Goal: Check status: Check status

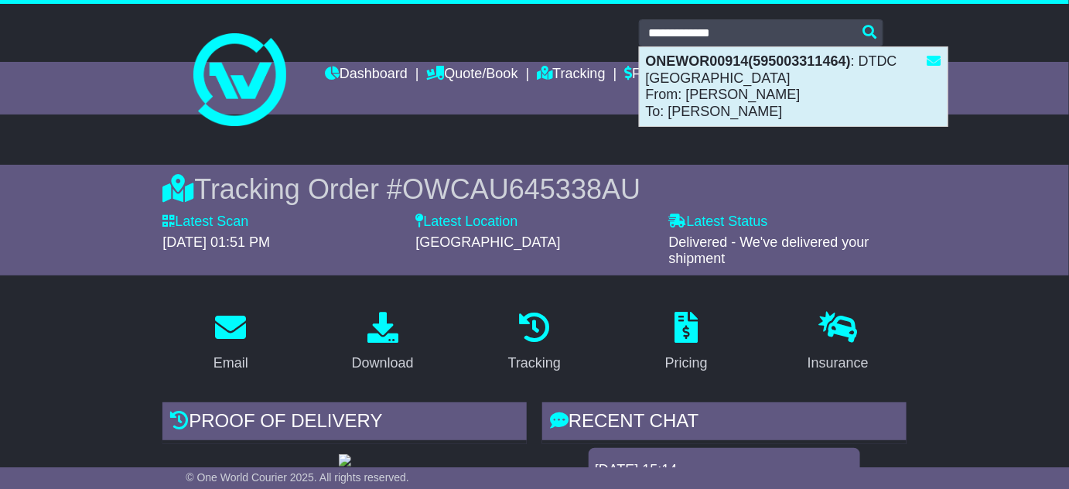
click at [753, 90] on div "ONEWOR00914(595003311464) : DTDC [GEOGRAPHIC_DATA] From: [PERSON_NAME] To: [PER…" at bounding box center [793, 86] width 308 height 79
type input "**********"
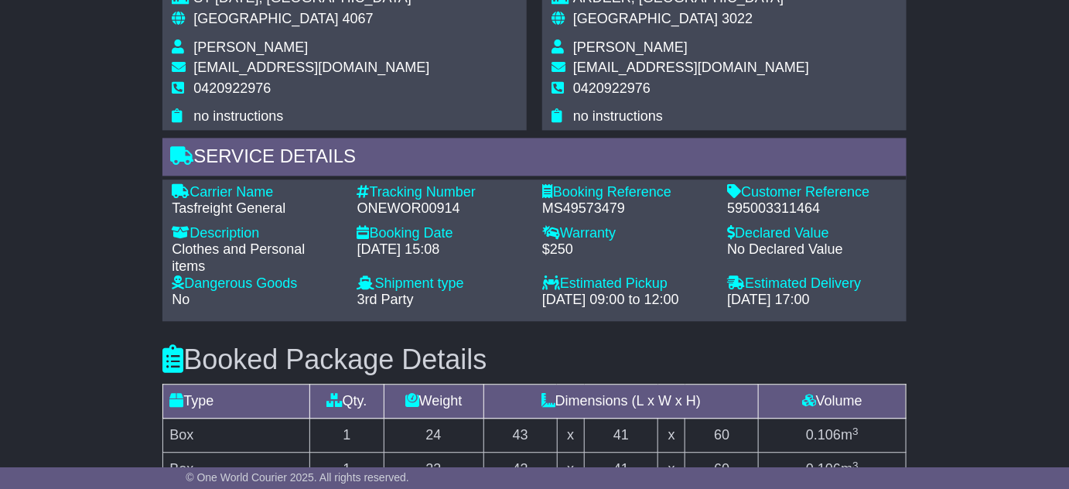
scroll to position [1054, 0]
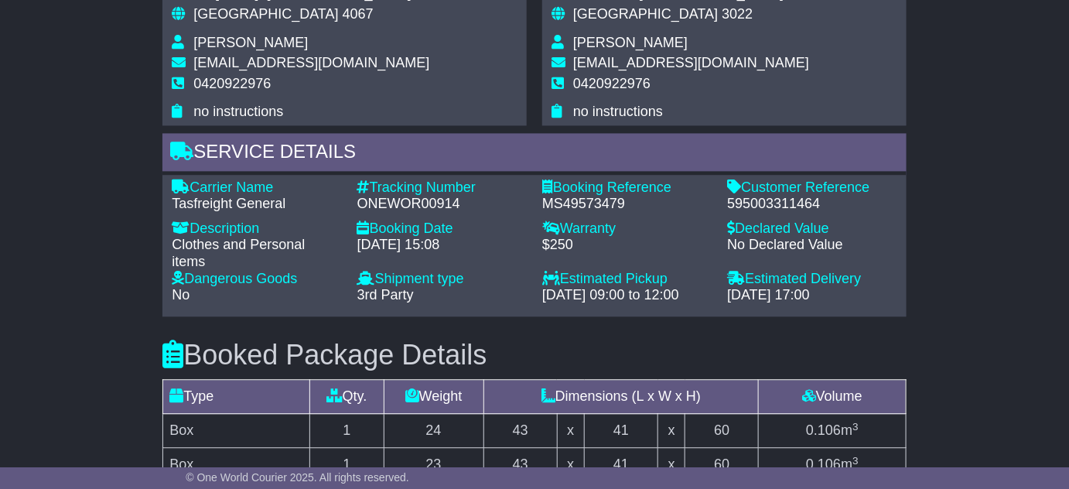
click at [767, 196] on div "595003311464" at bounding box center [811, 204] width 169 height 17
copy div "595003311464"
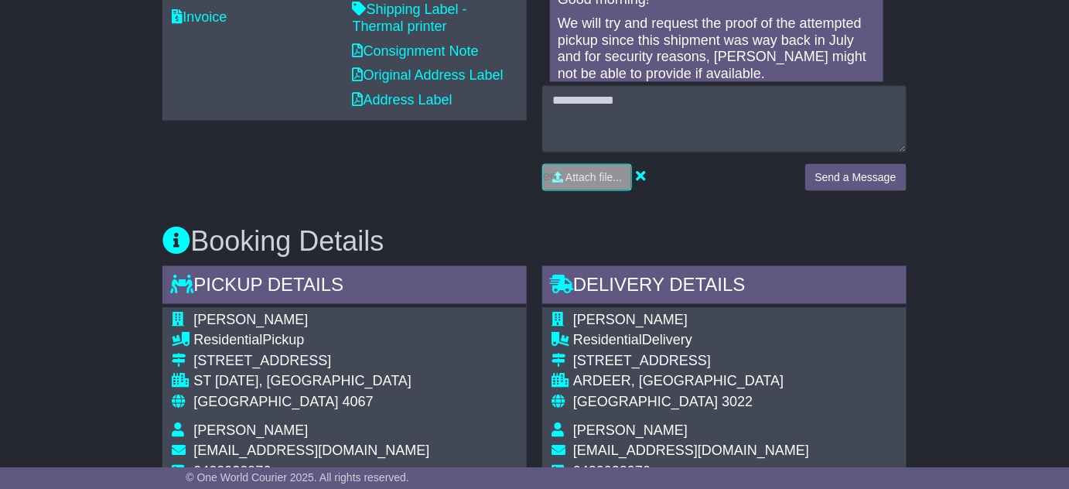
scroll to position [421, 0]
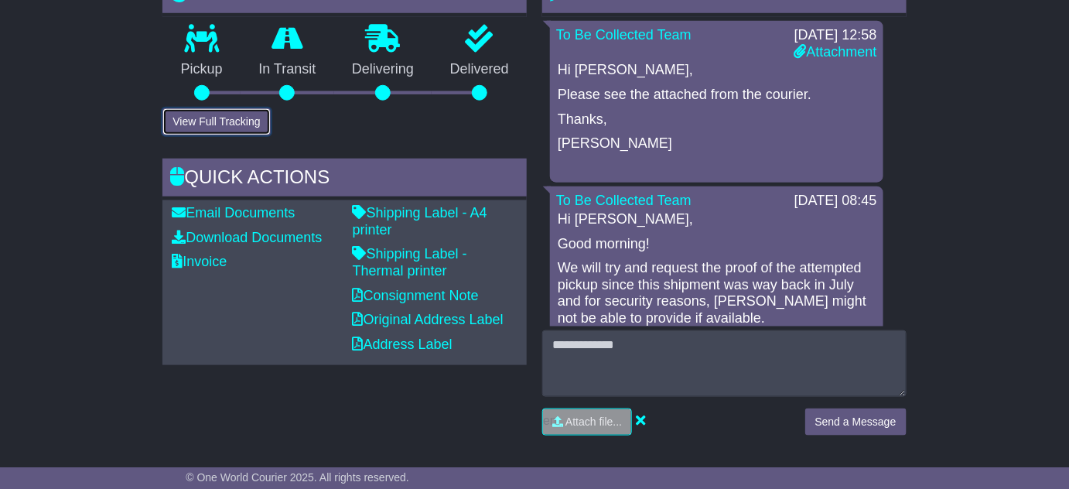
click at [235, 118] on button "View Full Tracking" at bounding box center [215, 121] width 107 height 27
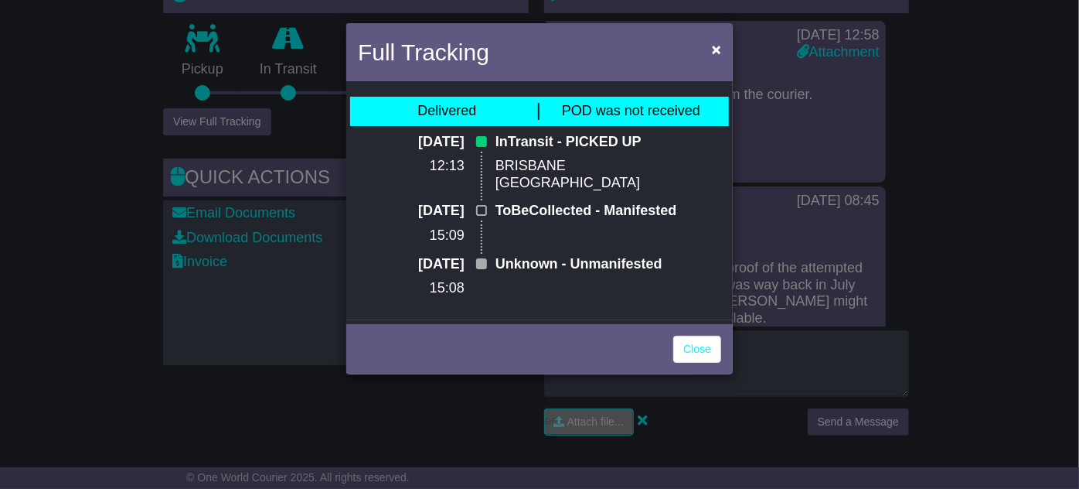
click at [438, 273] on p "18 Jun 2025" at bounding box center [427, 264] width 73 height 17
click at [712, 57] on span "×" at bounding box center [716, 49] width 9 height 18
